Goal: Task Accomplishment & Management: Complete application form

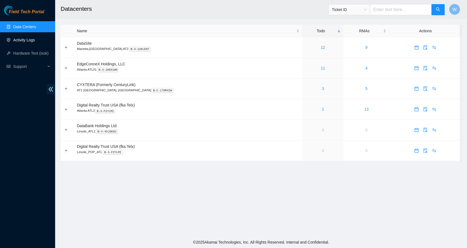
click at [33, 39] on link "Activity Logs" at bounding box center [24, 40] width 22 height 4
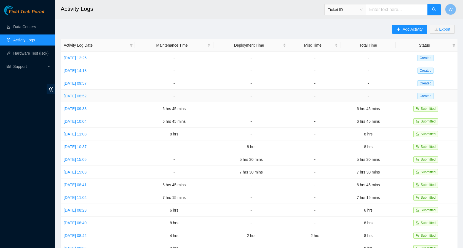
click at [87, 96] on link "[DATE] 08:52" at bounding box center [75, 96] width 23 height 4
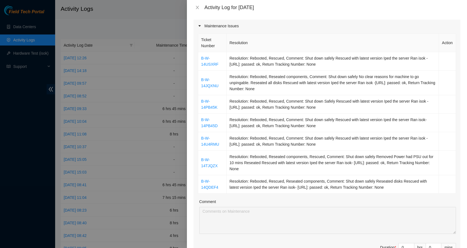
scroll to position [125, 0]
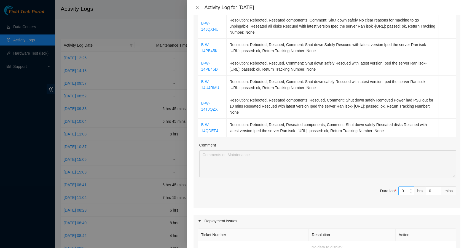
click at [402, 192] on input "0" at bounding box center [406, 191] width 15 height 8
type input "08"
type input "8"
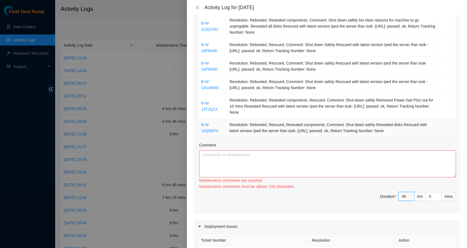
type input "8"
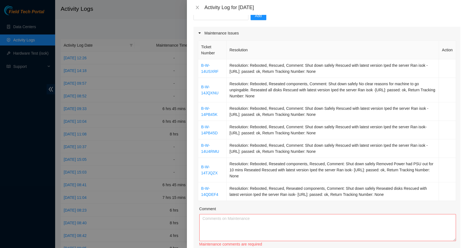
scroll to position [60, 0]
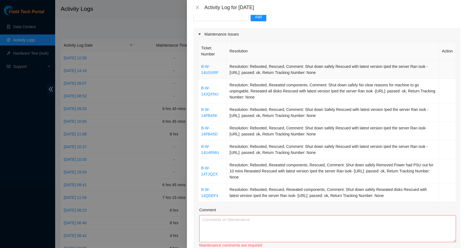
drag, startPoint x: 404, startPoint y: 131, endPoint x: 198, endPoint y: 65, distance: 216.4
click at [198, 65] on tbody "B-W-14USXRF Resolution: Rebooted, Rescued, Comment: Shut down safely Rescued wi…" at bounding box center [327, 131] width 258 height 142
copy tbody "B-W-14USXRF Resolution: Rebooted, Rescued, Comment: Shut down safely Rescued wi…"
click at [297, 224] on textarea "Comment" at bounding box center [328, 228] width 257 height 27
paste textarea "B-W-14USXRF Resolution: Rebooted, Rescued, Comment: Shut down safely Rescued wi…"
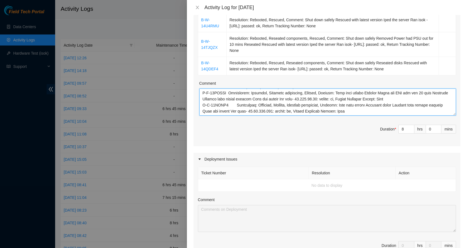
scroll to position [345, 0]
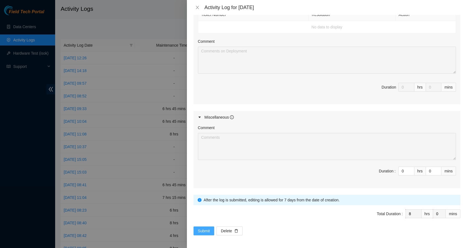
type textarea "B-W-14USXRF Resolution: Rebooted, Rescued, Comment: Shut down safely Rescued wi…"
click at [208, 230] on span "Submit" at bounding box center [204, 231] width 12 height 6
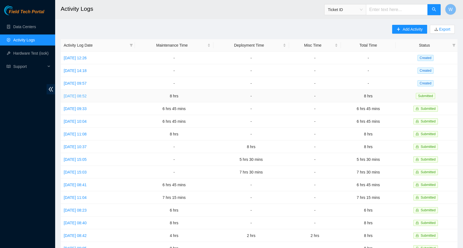
click at [87, 97] on link "[DATE] 08:52" at bounding box center [75, 96] width 23 height 4
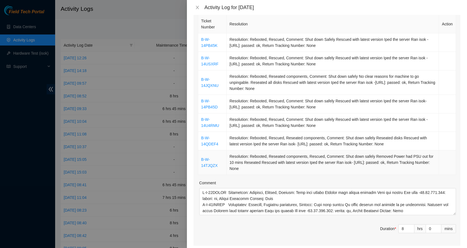
scroll to position [96, 0]
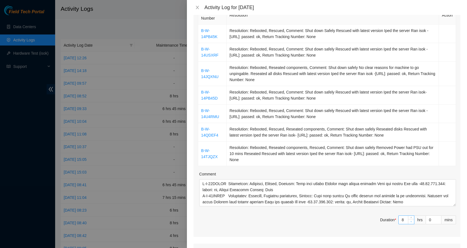
type input "7"
click at [409, 222] on span "Decrease Value" at bounding box center [411, 221] width 6 height 5
type input "1"
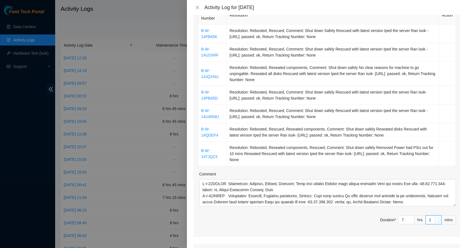
click at [437, 218] on span "up" at bounding box center [438, 218] width 3 height 3
type input "2"
click at [437, 218] on span "up" at bounding box center [438, 218] width 3 height 3
type input "3"
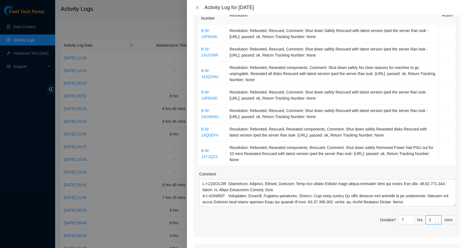
type input "3"
click at [437, 218] on span "up" at bounding box center [438, 218] width 3 height 3
type input "4"
click at [437, 218] on span "up" at bounding box center [438, 218] width 3 height 3
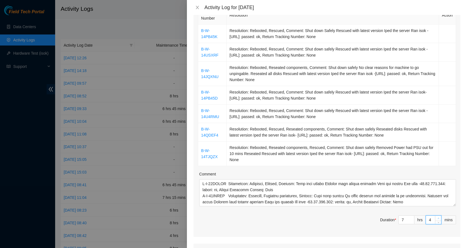
type input "5"
click at [437, 218] on span "up" at bounding box center [438, 218] width 3 height 3
type input "6"
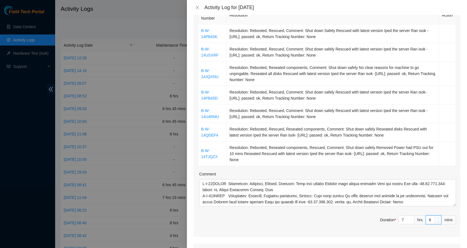
click at [437, 218] on span "up" at bounding box center [438, 218] width 3 height 3
type input "7"
click at [437, 218] on span "up" at bounding box center [438, 218] width 3 height 3
type input "8"
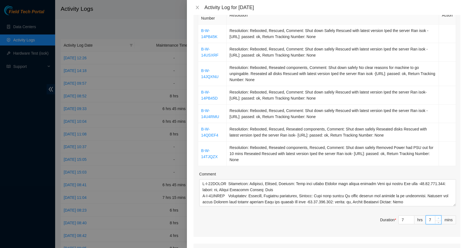
type input "8"
click at [437, 218] on span "up" at bounding box center [438, 218] width 3 height 3
type input "9"
click at [437, 218] on span "up" at bounding box center [438, 218] width 3 height 3
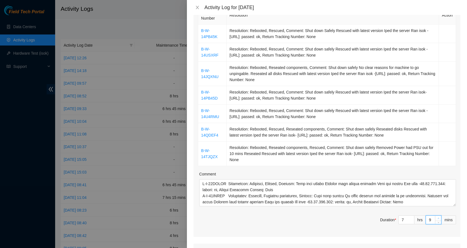
type input "10"
click at [437, 218] on span "up" at bounding box center [438, 218] width 3 height 3
type input "11"
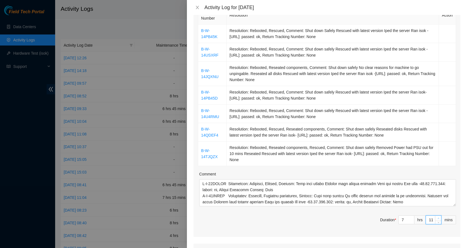
click at [437, 218] on span "up" at bounding box center [438, 218] width 3 height 3
type input "12"
click at [437, 218] on span "up" at bounding box center [438, 218] width 3 height 3
type input "13"
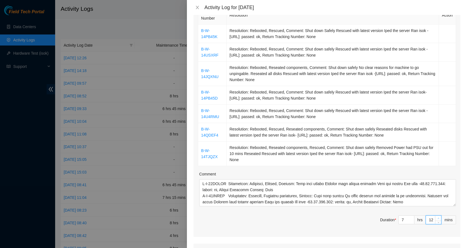
type input "13"
click at [437, 218] on span "up" at bounding box center [438, 218] width 3 height 3
type input "14"
click at [437, 218] on span "up" at bounding box center [438, 218] width 3 height 3
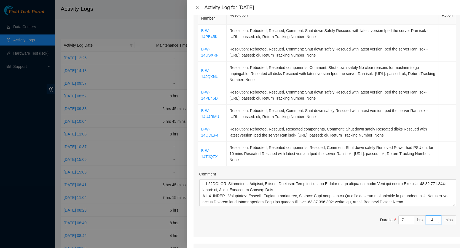
type input "15"
click at [437, 218] on span "up" at bounding box center [438, 218] width 3 height 3
click at [339, 220] on span "Duration * 7 hrs 15 mins" at bounding box center [327, 223] width 258 height 15
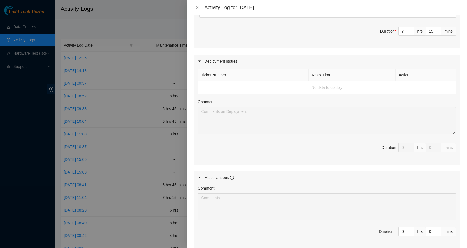
scroll to position [345, 0]
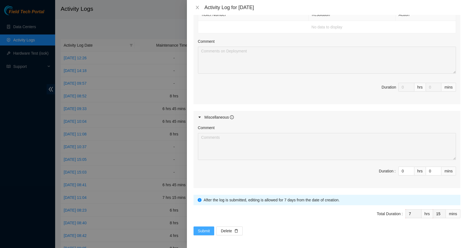
click at [208, 228] on span "Submit" at bounding box center [204, 231] width 12 height 6
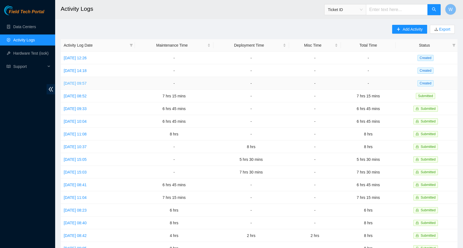
click at [87, 83] on link "[DATE] 09:57" at bounding box center [75, 83] width 23 height 4
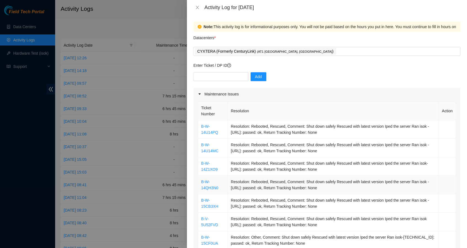
scroll to position [48, 0]
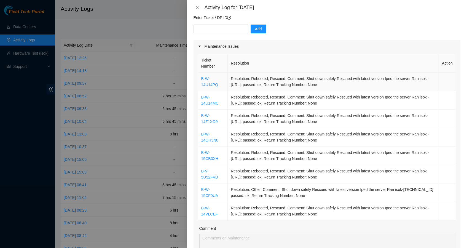
drag, startPoint x: 333, startPoint y: 215, endPoint x: 201, endPoint y: 79, distance: 189.3
click at [201, 79] on tbody "B-W-14U14PQ Resolution: Rebooted, Rescued, Comment: Shut down safely Rescued wi…" at bounding box center [327, 147] width 258 height 148
copy tbody "B-W-14U14PQ Resolution: Rebooted, Rescued, Comment: Shut down safely Rescued wi…"
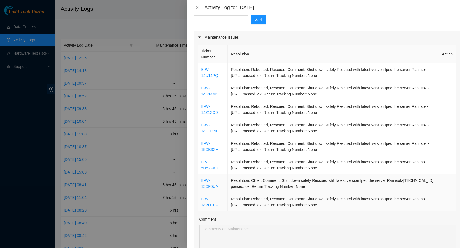
scroll to position [85, 0]
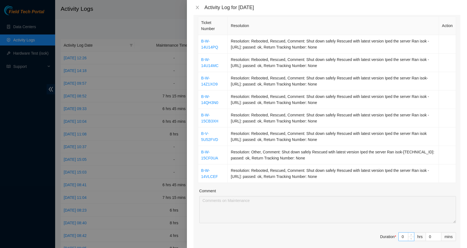
click at [400, 237] on input "0" at bounding box center [406, 237] width 15 height 8
type input "07"
type input "7"
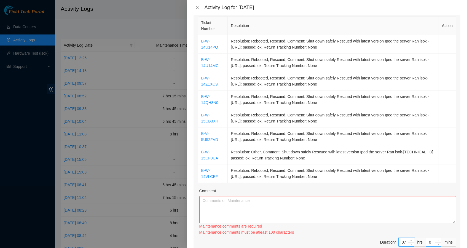
type input "7"
click at [426, 242] on input "0" at bounding box center [433, 242] width 15 height 8
type input "30"
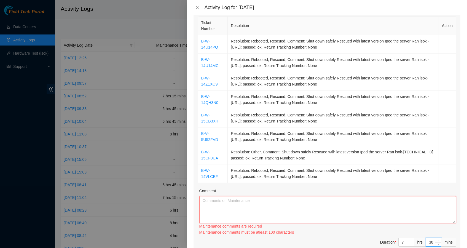
click at [332, 205] on textarea "Comment" at bounding box center [328, 209] width 257 height 27
paste textarea "B-W-14U14PQ Resolution: Rebooted, Rescued, Comment: Shut down safely Rescued wi…"
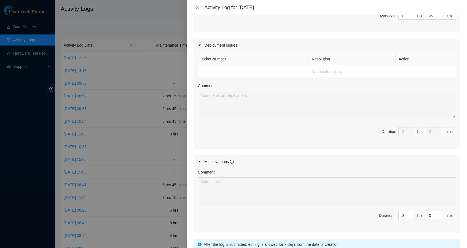
scroll to position [351, 0]
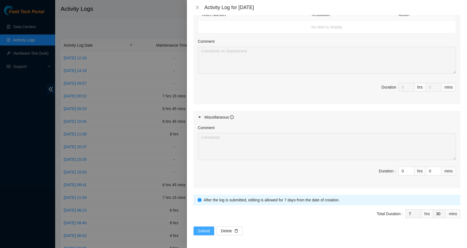
type textarea "B-W-14U14PQ Resolution: Rebooted, Rescued, Comment: Shut down safely Rescued wi…"
click at [206, 229] on span "Submit" at bounding box center [204, 231] width 12 height 6
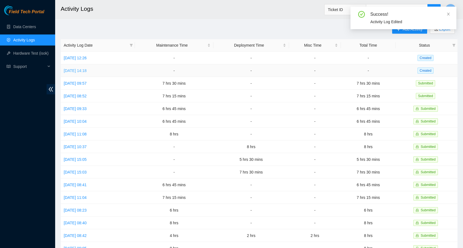
click at [82, 71] on link "[DATE] 14:18" at bounding box center [75, 70] width 23 height 4
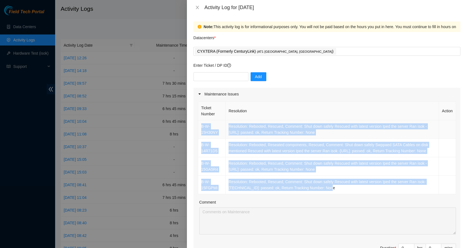
drag, startPoint x: 333, startPoint y: 193, endPoint x: 200, endPoint y: 125, distance: 149.9
click at [200, 125] on tbody "B-W-15H30NY Resolution: Rebooted, Rescued, Comment: Shut down safely Rescued wi…" at bounding box center [327, 157] width 258 height 74
copy tbody "B-W-15H30NY Resolution: Rebooted, Rescued, Comment: Shut down safely Rescued wi…"
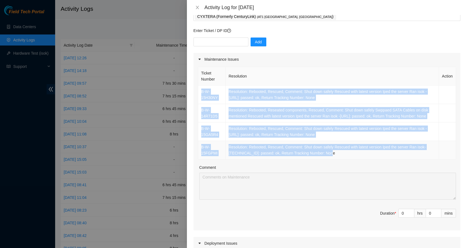
scroll to position [42, 0]
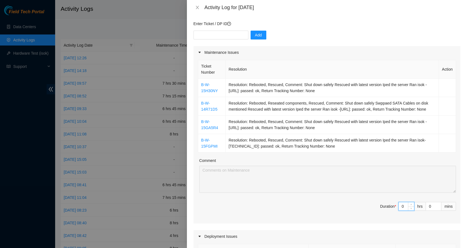
click at [403, 211] on input "0" at bounding box center [406, 206] width 15 height 8
type input "07"
type input "7"
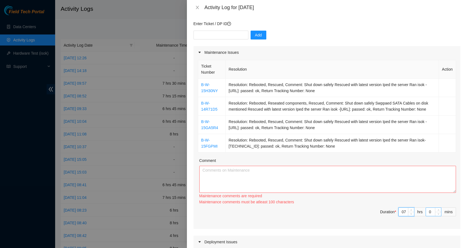
type input "7"
click at [426, 216] on input "0" at bounding box center [433, 212] width 15 height 8
type input "30"
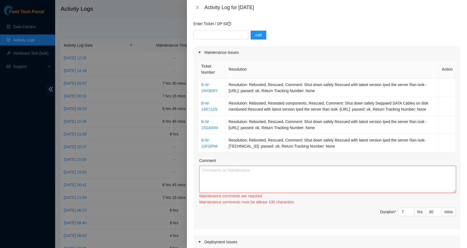
click at [346, 186] on textarea "Comment" at bounding box center [328, 179] width 257 height 27
paste textarea "B-W-15H30NY Resolution: Rebooted, Rescued, Comment: Shut down safely Rescued wi…"
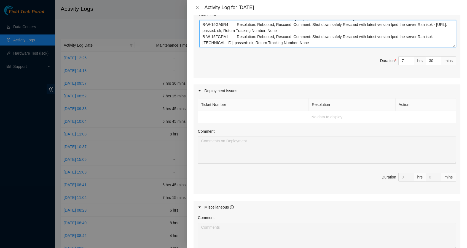
scroll to position [283, 0]
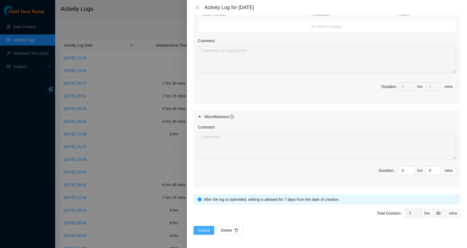
type textarea "B-W-15H30NY Resolution: Rebooted, Rescued, Comment: Shut down safely Rescued wi…"
click at [208, 230] on span "Submit" at bounding box center [204, 230] width 12 height 6
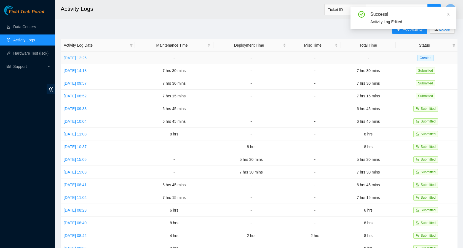
click at [86, 57] on link "[DATE] 12:26" at bounding box center [75, 58] width 23 height 4
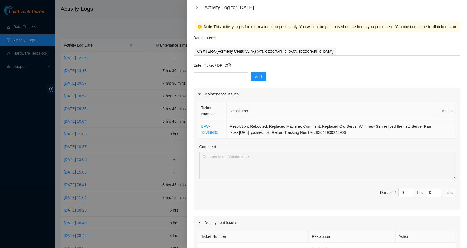
drag, startPoint x: 374, startPoint y: 133, endPoint x: 199, endPoint y: 126, distance: 175.1
click at [199, 126] on tr "B-W-13VGN05 Resolution: Rebooted, Replaced Machine, Comment: Replaced Old Serve…" at bounding box center [327, 129] width 258 height 18
copy tr "B-W-13VGN05 Resolution: Rebooted, Replaced Machine, Comment: Replaced Old Serve…"
type input "1"
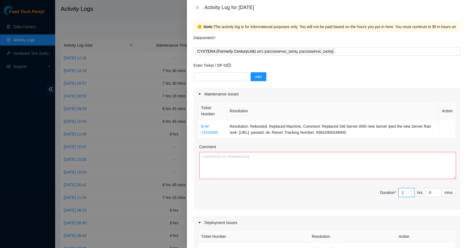
click at [411, 191] on icon "up" at bounding box center [412, 191] width 2 height 2
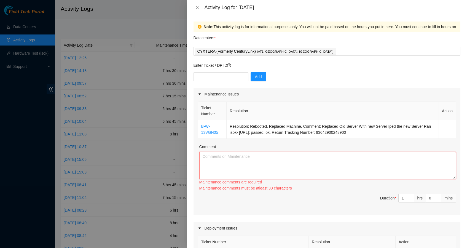
click at [349, 164] on textarea "Comment" at bounding box center [328, 165] width 257 height 27
paste textarea "B-W-13VGN05 Resolution: Rebooted, Replaced Machine, Comment: Replaced Old Serve…"
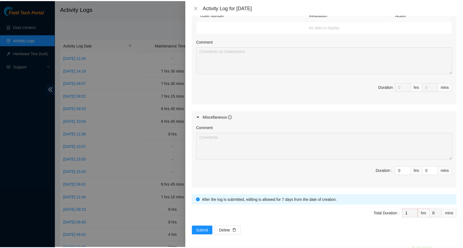
scroll to position [219, 0]
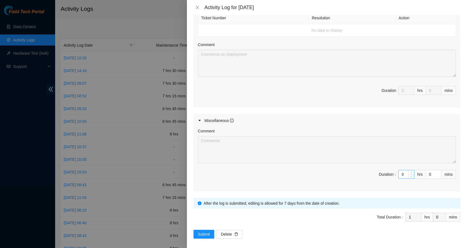
type textarea "B-W-13VGN05 Resolution: Rebooted, Replaced Machine, Comment: Replaced Old Serve…"
click at [400, 174] on input "0" at bounding box center [406, 174] width 15 height 8
type input "04"
type input "5"
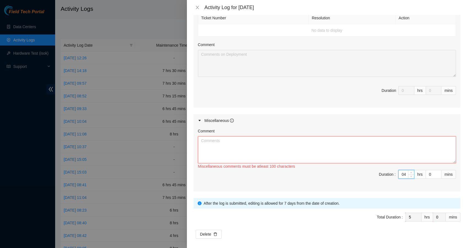
type input "4"
click at [319, 154] on textarea "Comment" at bounding box center [327, 149] width 258 height 27
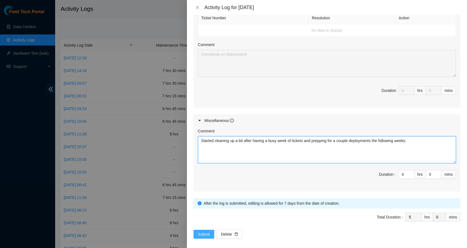
type textarea "Started cleaning up a bit after having a busy week of tickets and prepping for …"
click at [206, 233] on span "Submit" at bounding box center [204, 234] width 12 height 6
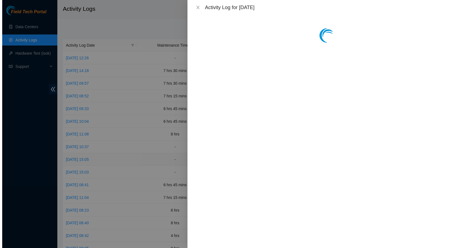
scroll to position [0, 0]
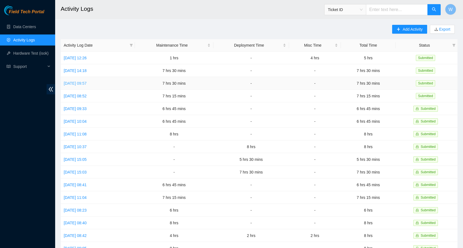
click at [82, 83] on link "[DATE] 09:57" at bounding box center [75, 83] width 23 height 4
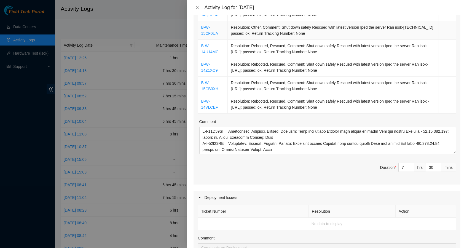
scroll to position [157, 0]
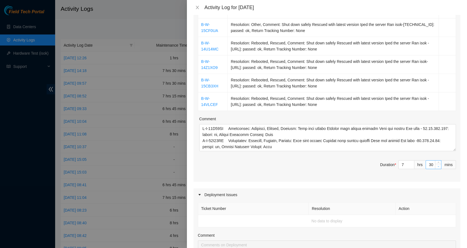
type input "29"
click at [438, 167] on icon "down" at bounding box center [439, 166] width 2 height 1
type input "28"
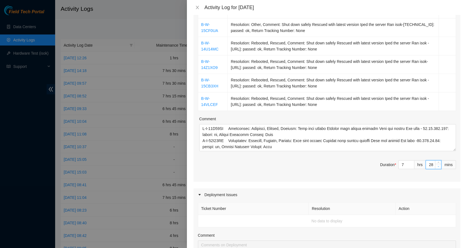
click at [438, 167] on icon "down" at bounding box center [439, 166] width 2 height 1
type input "27"
click at [438, 167] on icon "down" at bounding box center [439, 166] width 2 height 1
type input "26"
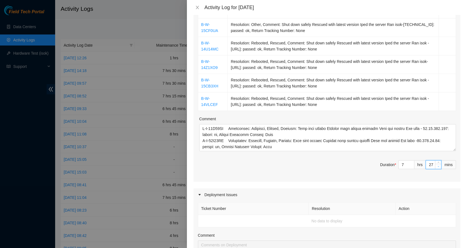
type input "26"
click at [438, 167] on icon "down" at bounding box center [439, 166] width 2 height 1
type input "25"
click at [438, 167] on icon "down" at bounding box center [439, 166] width 2 height 1
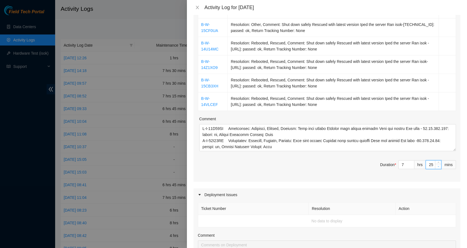
type input "24"
click at [438, 167] on icon "down" at bounding box center [439, 166] width 2 height 1
type input "23"
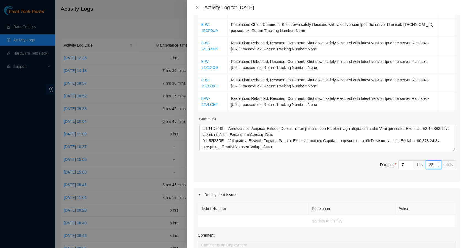
click at [438, 167] on icon "down" at bounding box center [439, 166] width 2 height 1
type input "22"
click at [438, 167] on icon "down" at bounding box center [439, 166] width 2 height 1
type input "21"
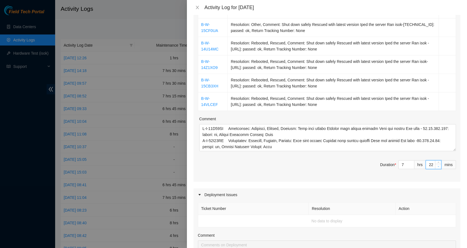
type input "21"
click at [438, 167] on icon "down" at bounding box center [439, 166] width 2 height 1
type input "20"
click at [438, 167] on icon "down" at bounding box center [439, 166] width 2 height 1
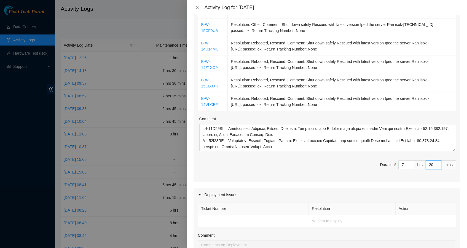
type input "19"
click at [438, 167] on icon "down" at bounding box center [439, 166] width 2 height 1
type input "18"
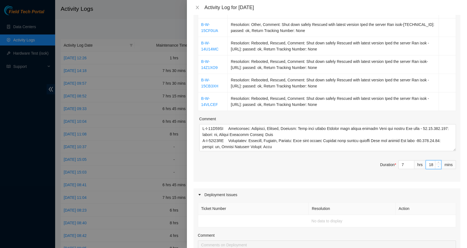
click at [438, 167] on icon "down" at bounding box center [439, 166] width 2 height 1
type input "17"
click at [438, 167] on icon "down" at bounding box center [439, 166] width 2 height 1
type input "16"
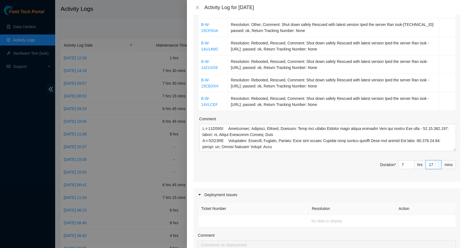
type input "16"
click at [438, 167] on icon "down" at bounding box center [439, 166] width 2 height 1
type input "15"
click at [438, 167] on icon "down" at bounding box center [439, 166] width 2 height 1
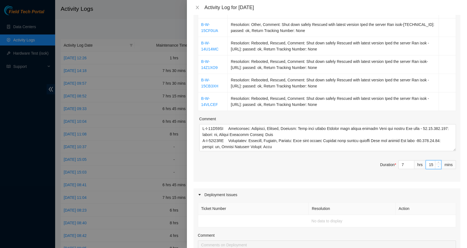
type input "14"
click at [438, 167] on icon "down" at bounding box center [439, 166] width 2 height 1
type input "15"
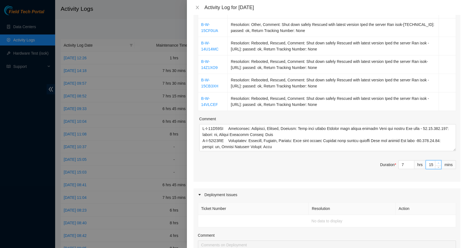
click at [437, 162] on span "up" at bounding box center [438, 163] width 3 height 3
click at [276, 178] on div "Ticket Number Resolution Action B-W-14U14PQ Resolution: Rebooted, Rescued, Comm…" at bounding box center [327, 62] width 267 height 239
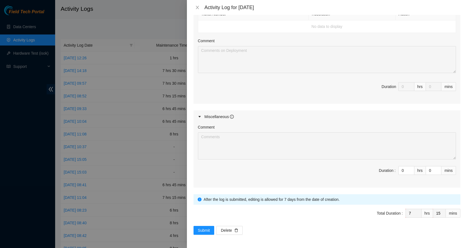
scroll to position [351, 0]
click at [208, 229] on span "Submit" at bounding box center [204, 231] width 12 height 6
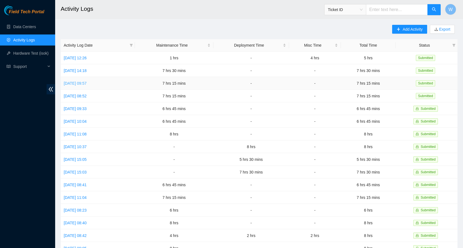
click at [79, 84] on link "[DATE] 09:57" at bounding box center [75, 83] width 23 height 4
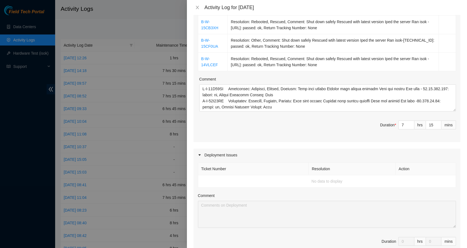
scroll to position [246, 0]
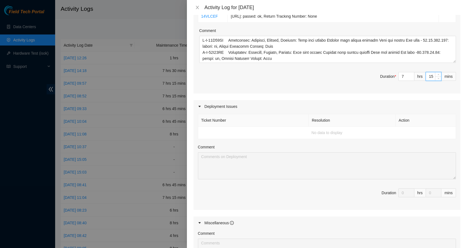
drag, startPoint x: 429, startPoint y: 76, endPoint x: 424, endPoint y: 76, distance: 4.7
click at [426, 76] on input "15" at bounding box center [433, 76] width 15 height 8
type input "3"
type input "30"
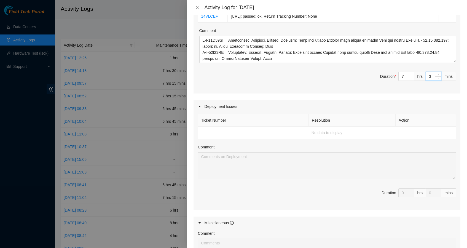
type input "30"
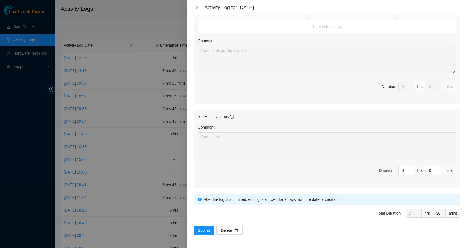
scroll to position [351, 0]
click at [202, 233] on span "Submit" at bounding box center [204, 231] width 12 height 6
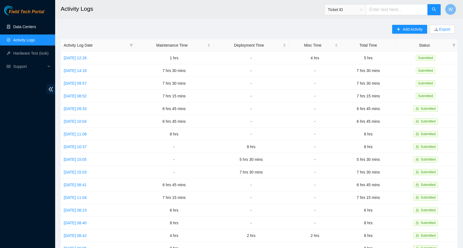
click at [35, 26] on link "Data Centers" at bounding box center [24, 27] width 23 height 4
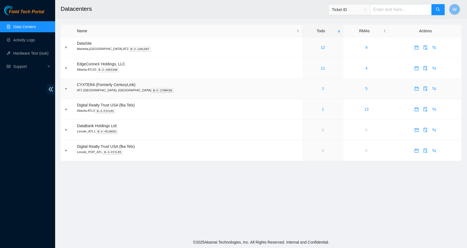
click at [322, 88] on link "3" at bounding box center [323, 88] width 2 height 4
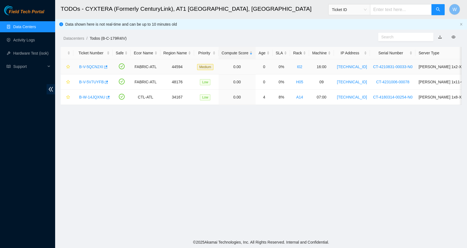
click at [82, 66] on link "B-V-5QCN2XI" at bounding box center [91, 67] width 24 height 4
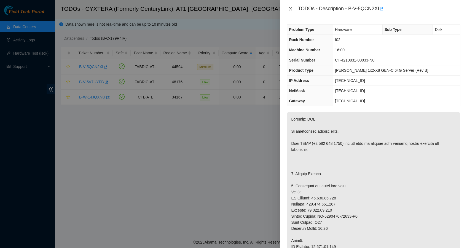
click at [288, 7] on button "Close" at bounding box center [291, 8] width 8 height 5
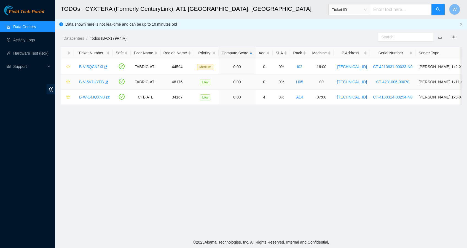
click at [90, 79] on div "B-V-5V7UYFB" at bounding box center [92, 82] width 33 height 9
click at [90, 81] on link "B-V-5V7UYFB" at bounding box center [91, 82] width 25 height 4
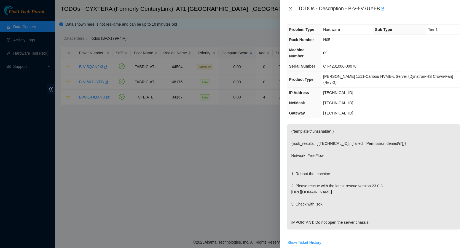
click at [292, 8] on icon "close" at bounding box center [291, 9] width 4 height 4
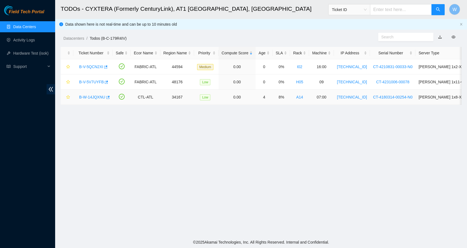
click at [98, 96] on link "B-W-14JQXNU" at bounding box center [92, 97] width 26 height 4
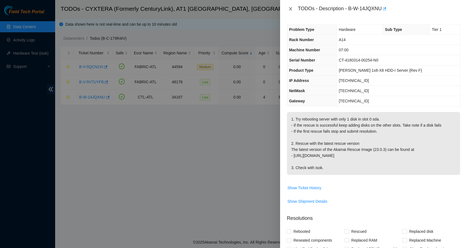
click at [290, 9] on icon "close" at bounding box center [291, 9] width 4 height 4
